Goal: Check status: Check status

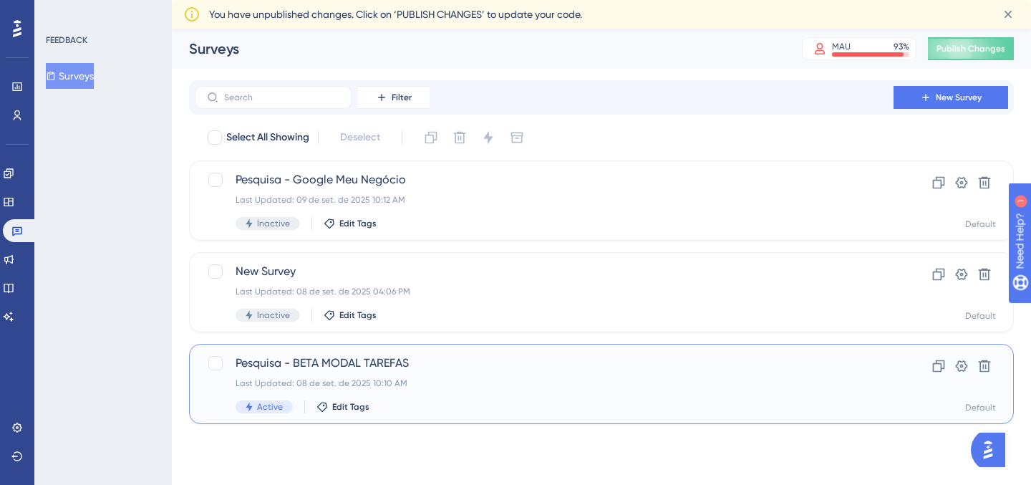
click at [396, 359] on span "Pesquisa - BETA MODAL TAREFAS" at bounding box center [543, 362] width 617 height 17
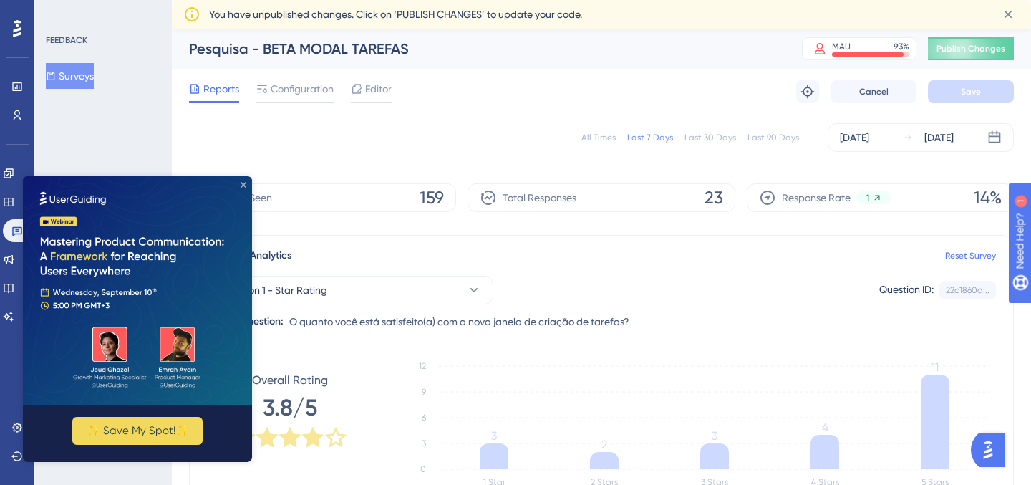
click at [243, 182] on icon "Close Preview" at bounding box center [243, 185] width 6 height 6
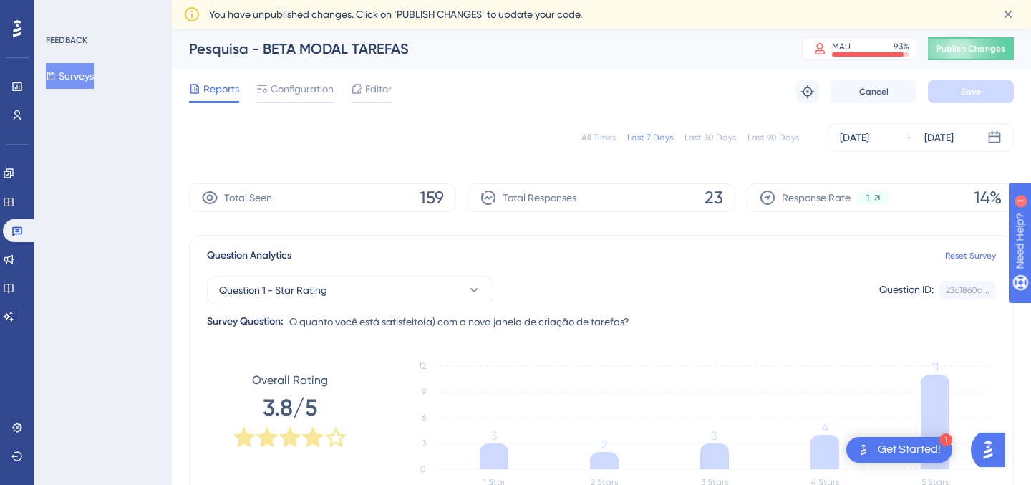
click at [608, 137] on div "All Times" at bounding box center [598, 137] width 34 height 11
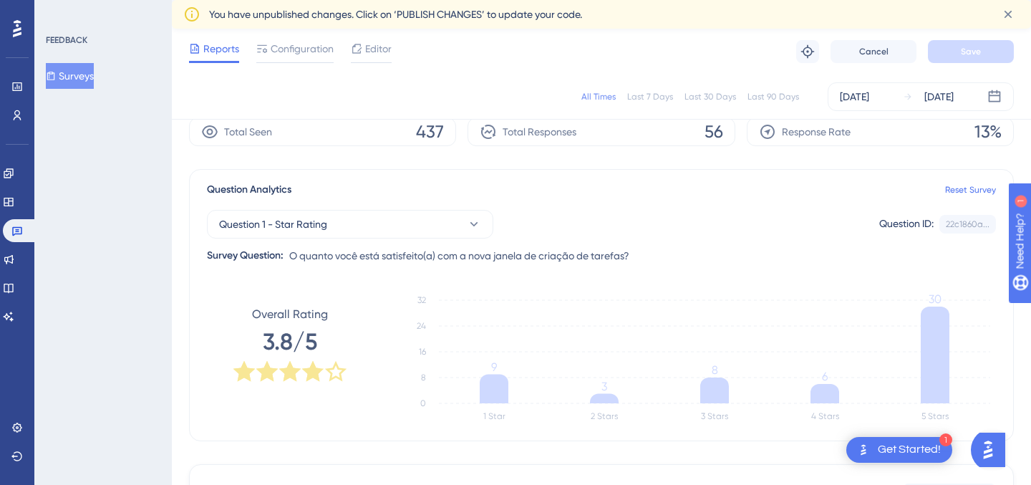
scroll to position [56, 0]
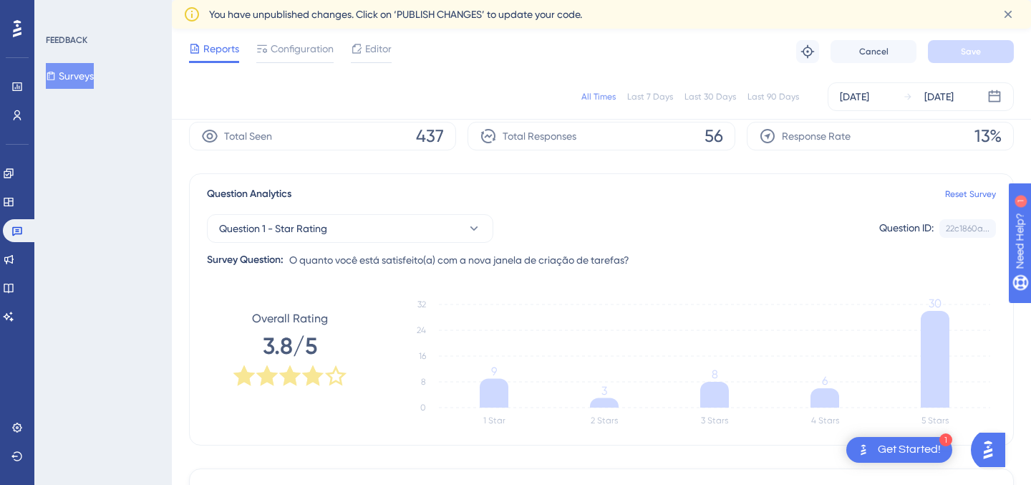
click at [563, 204] on div "Question 1 - Star Rating Question ID: 22c1860a... Copy Survey Question: O quant…" at bounding box center [601, 236] width 789 height 66
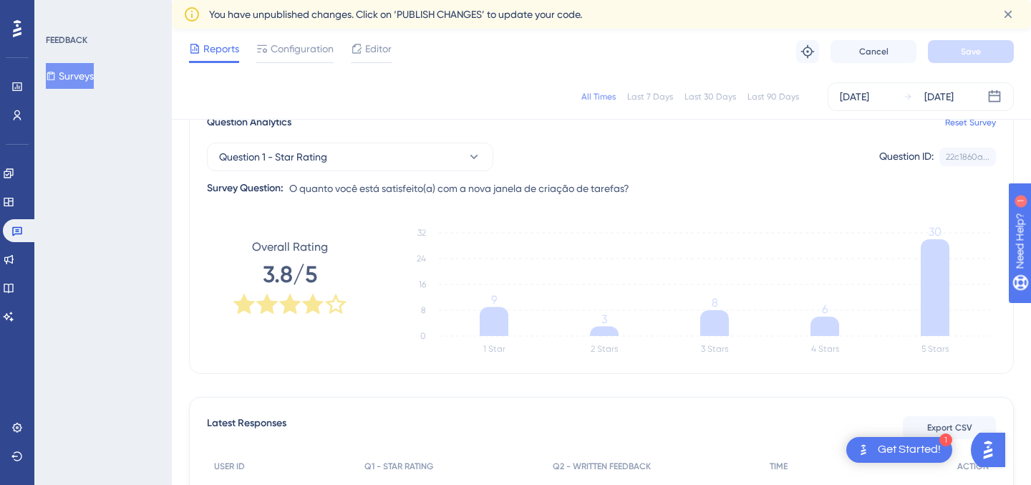
scroll to position [128, 0]
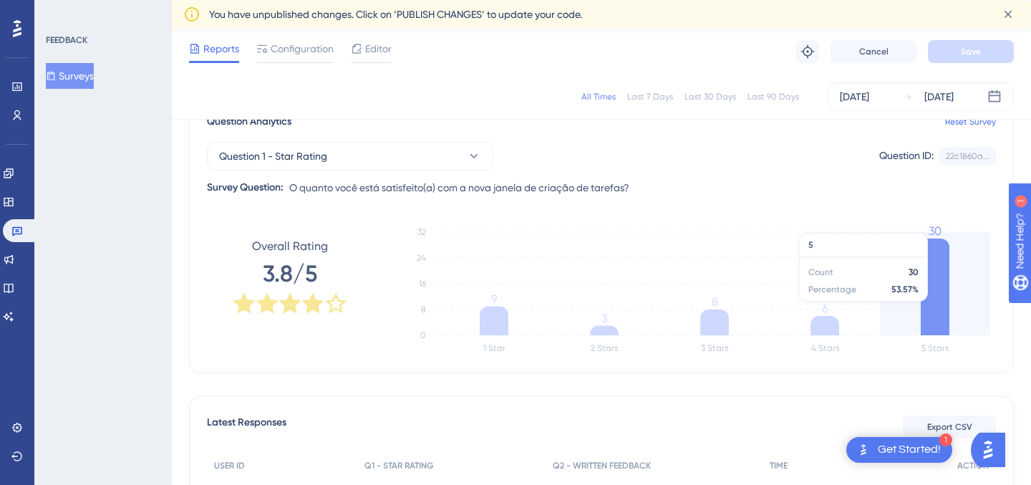
click at [930, 308] on icon at bounding box center [934, 286] width 29 height 97
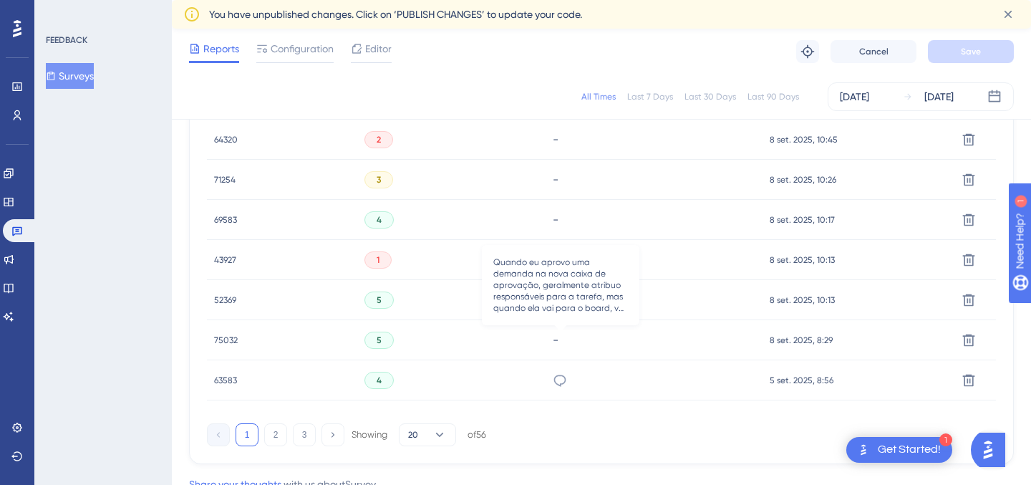
scroll to position [1063, 0]
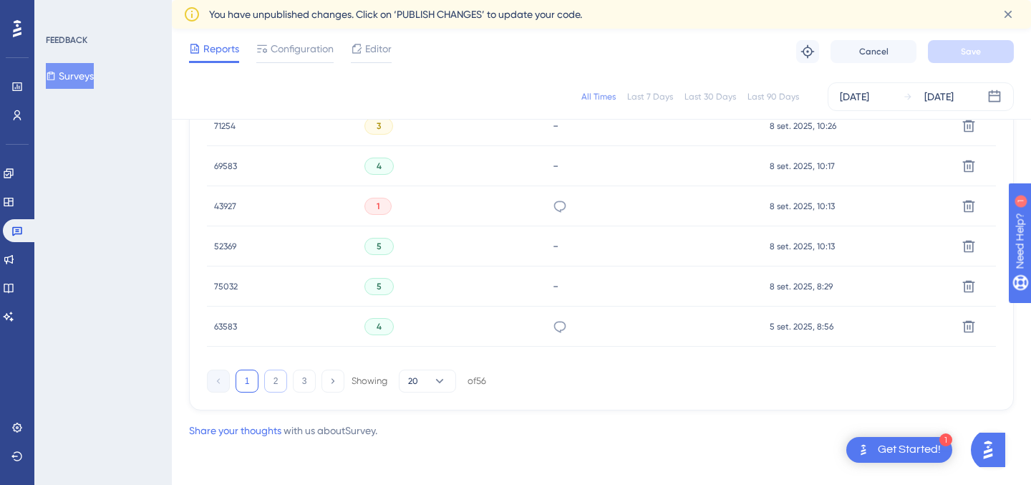
click at [278, 381] on button "2" at bounding box center [275, 380] width 23 height 23
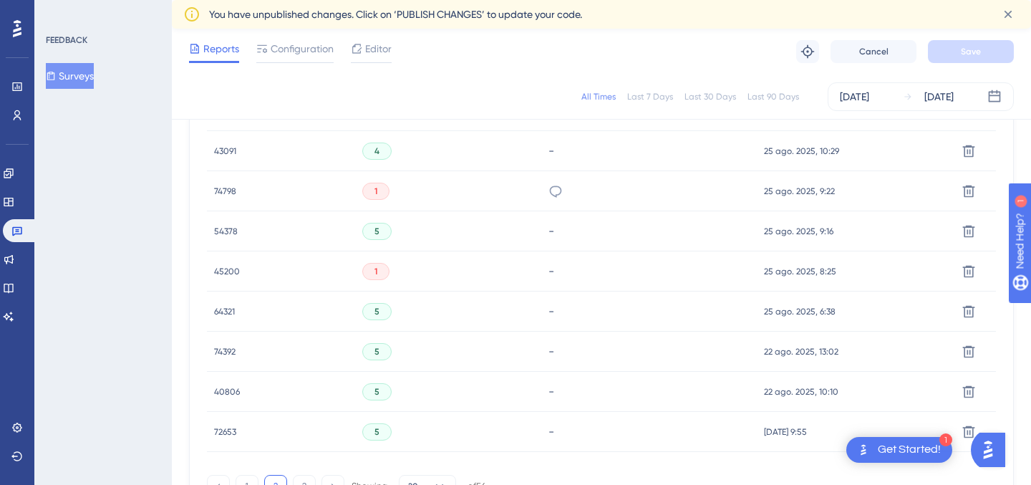
scroll to position [924, 0]
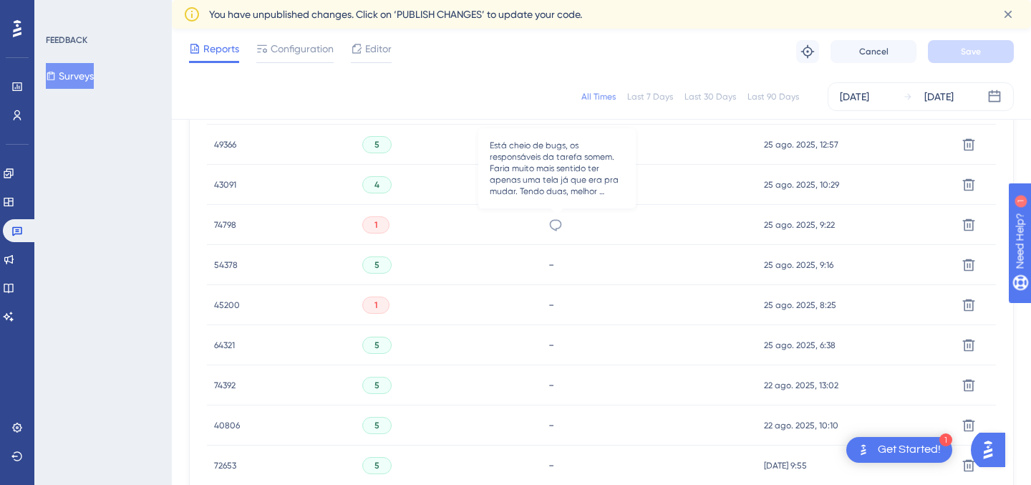
click at [560, 223] on icon at bounding box center [555, 225] width 14 height 14
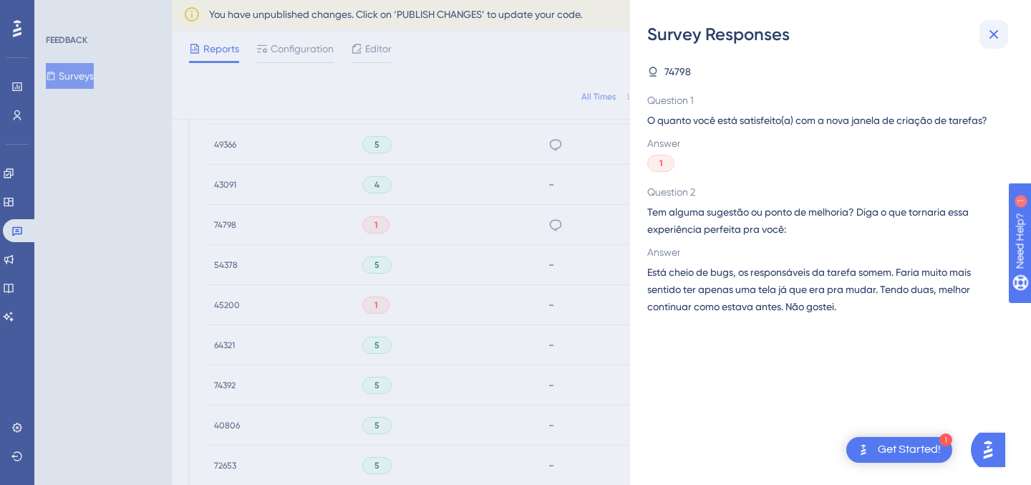
click at [993, 39] on icon at bounding box center [993, 34] width 17 height 17
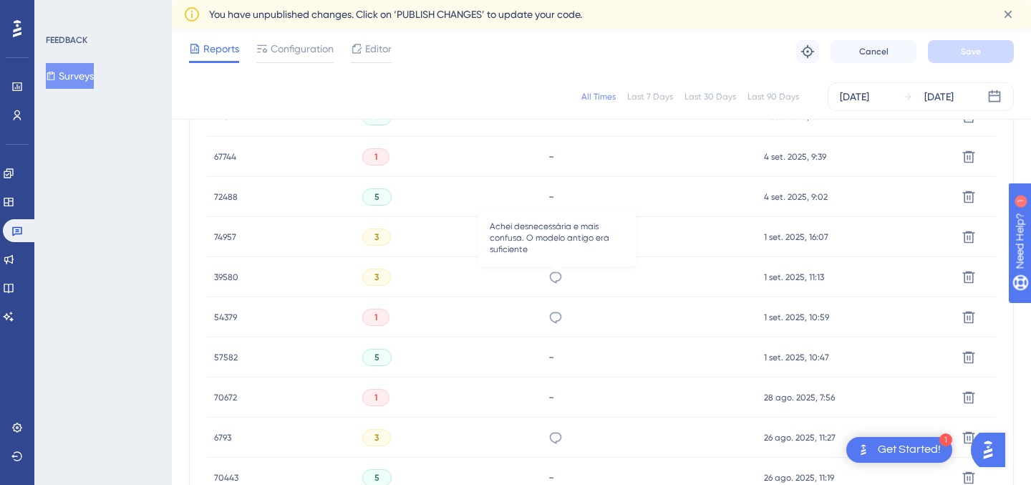
scroll to position [516, 0]
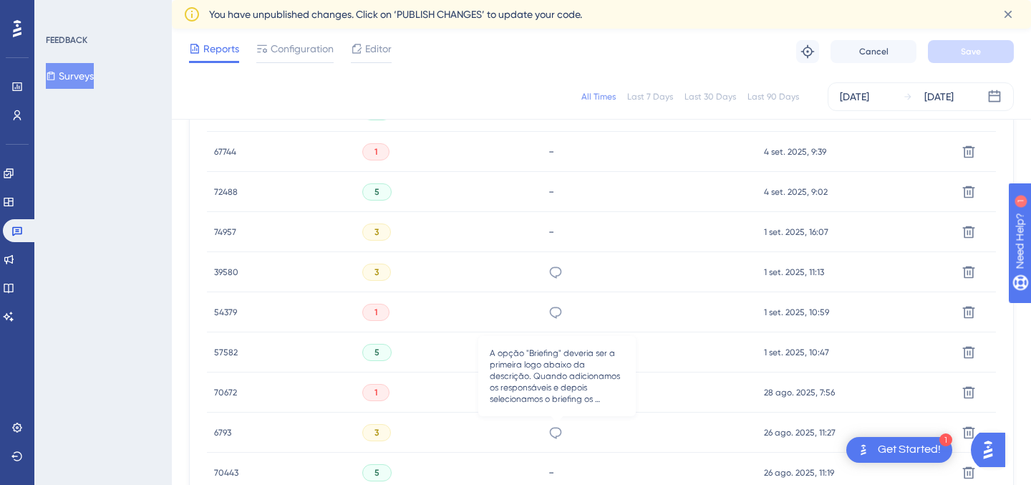
click at [560, 425] on icon at bounding box center [555, 432] width 14 height 14
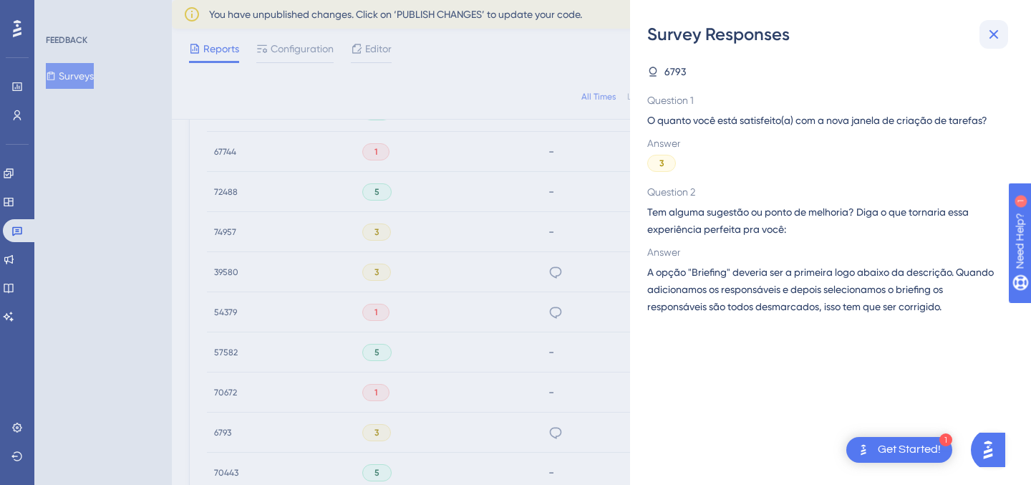
click at [987, 41] on icon at bounding box center [993, 34] width 17 height 17
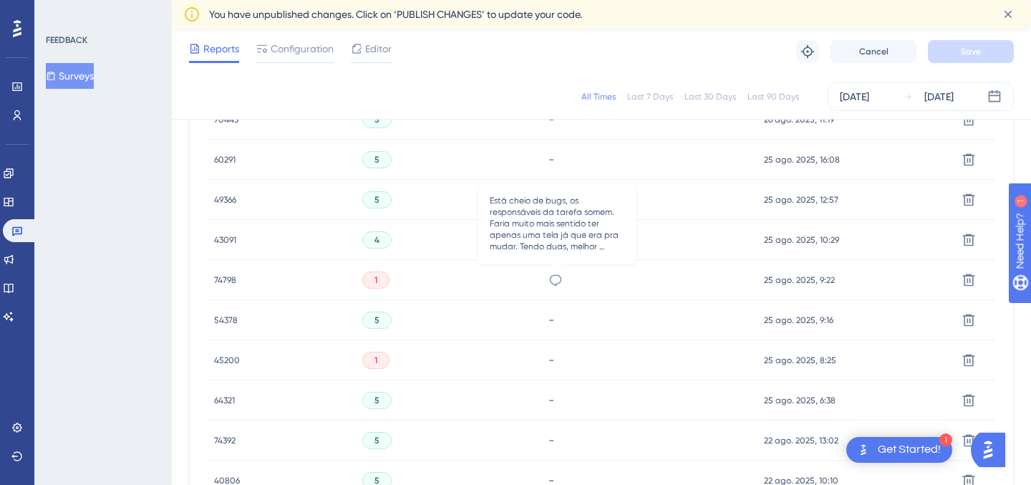
scroll to position [1063, 0]
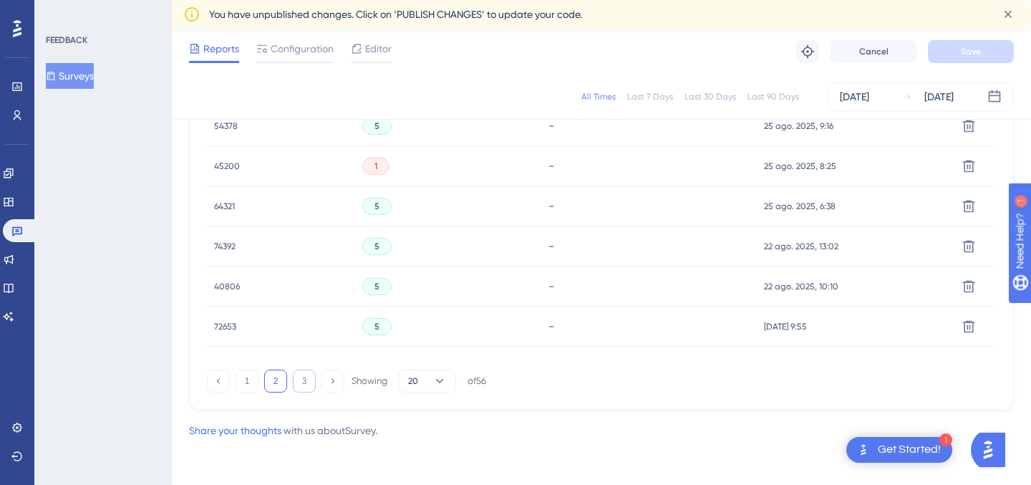
click at [308, 369] on div "1 2 3 Showing 20 of 56" at bounding box center [601, 378] width 789 height 29
click at [248, 377] on button "1" at bounding box center [246, 380] width 23 height 23
click at [303, 383] on button "3" at bounding box center [304, 380] width 23 height 23
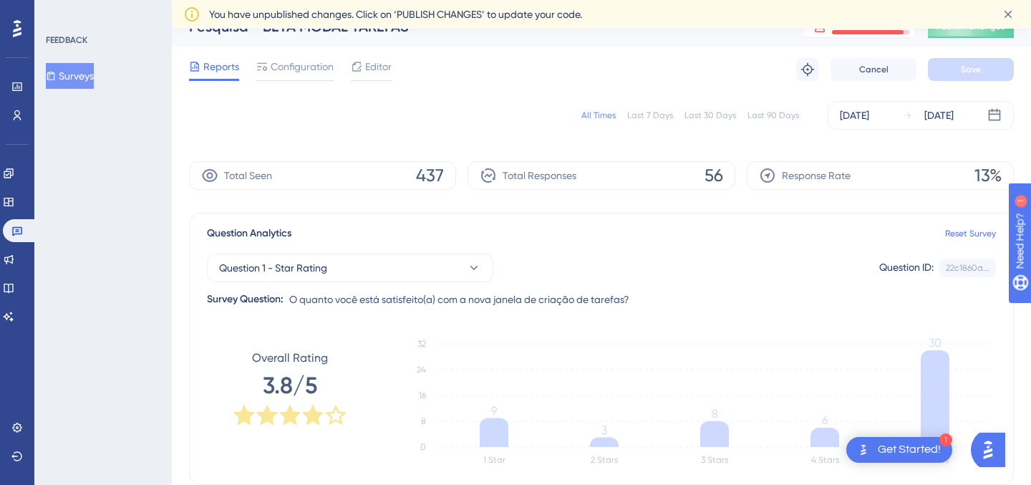
scroll to position [0, 0]
